Goal: Transaction & Acquisition: Register for event/course

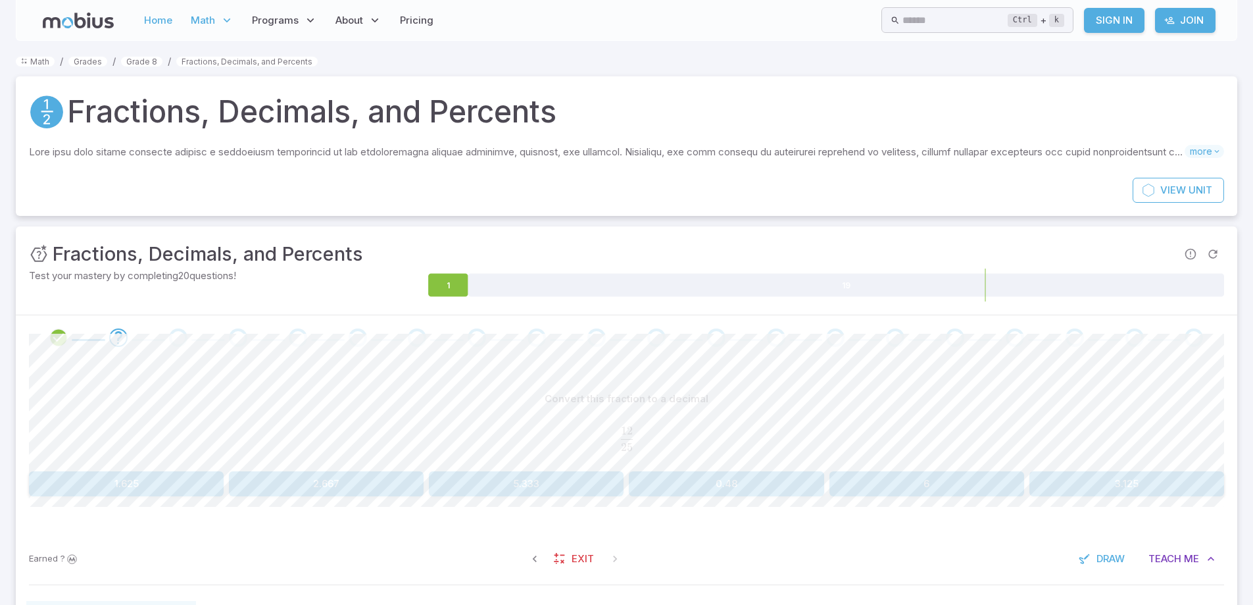
click at [163, 25] on link "Home" at bounding box center [158, 20] width 36 height 30
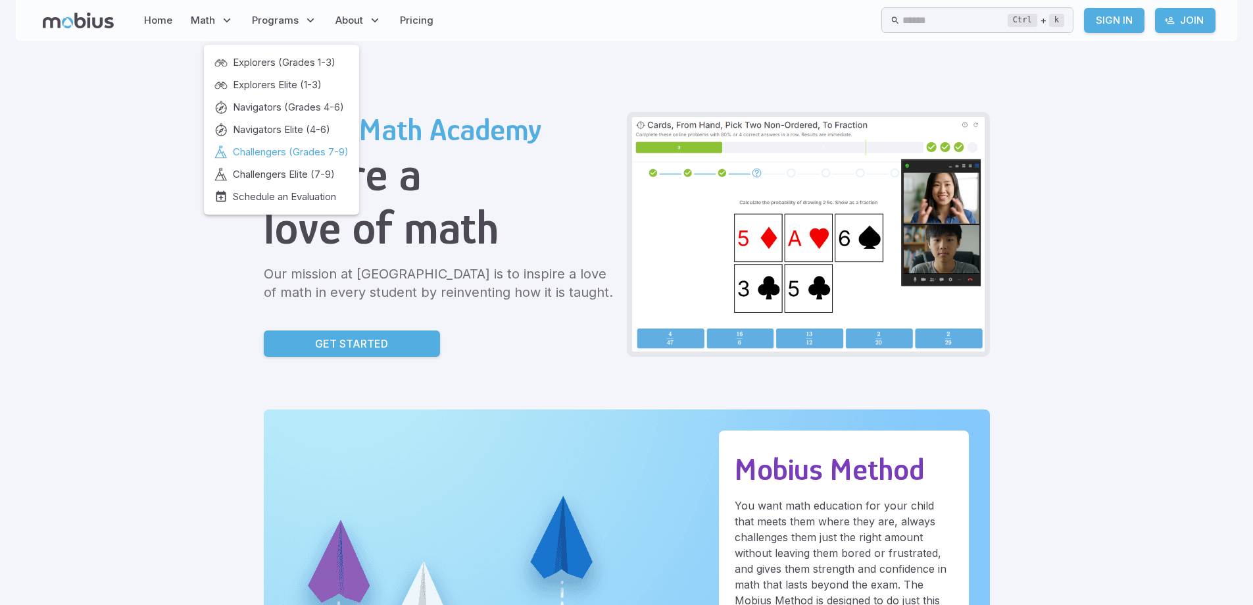
click at [307, 154] on span "Challengers (Grades 7-9)" at bounding box center [291, 152] width 116 height 14
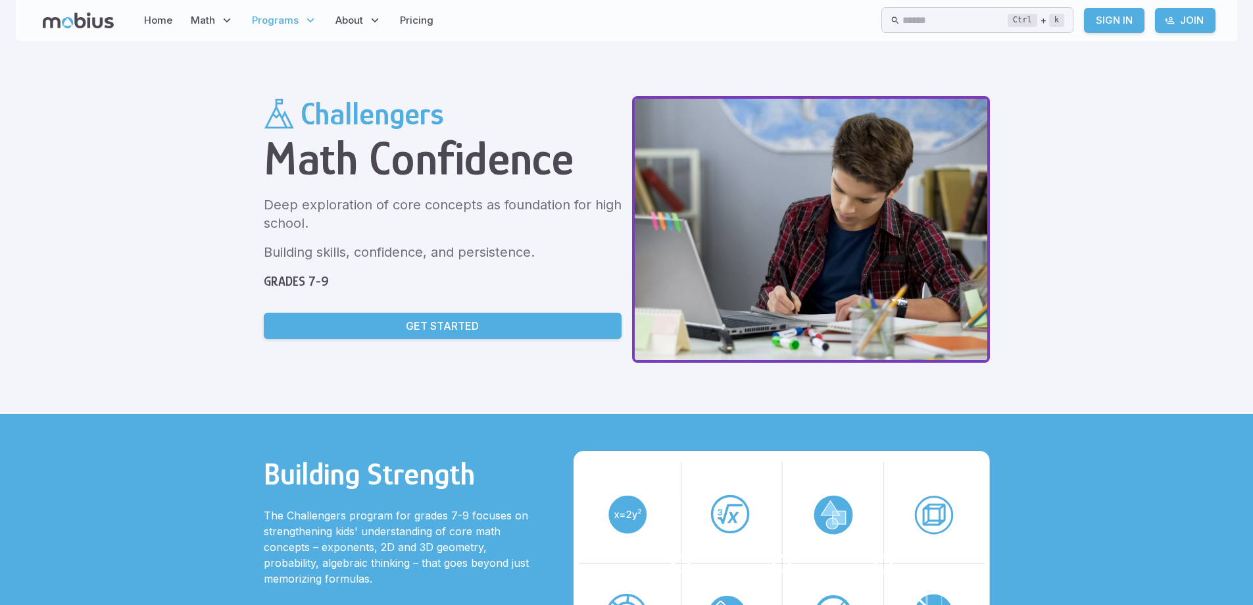
click at [490, 325] on link "Get Started" at bounding box center [443, 326] width 358 height 26
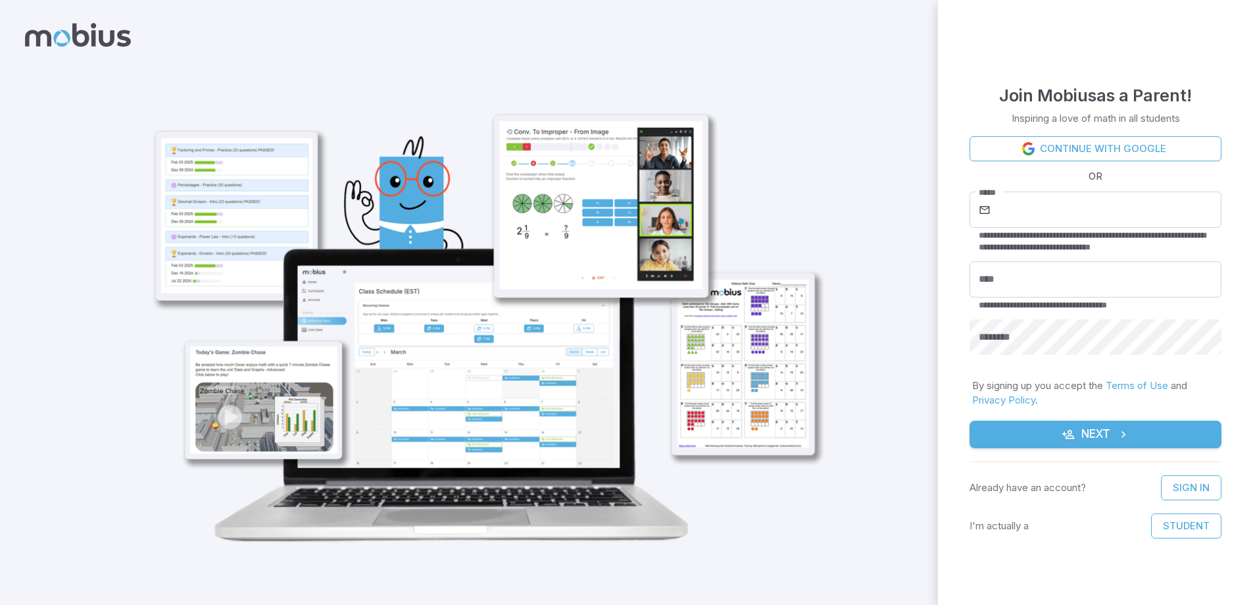
scroll to position [6, 0]
click at [818, 118] on img at bounding box center [479, 299] width 720 height 529
